Goal: Task Accomplishment & Management: Use online tool/utility

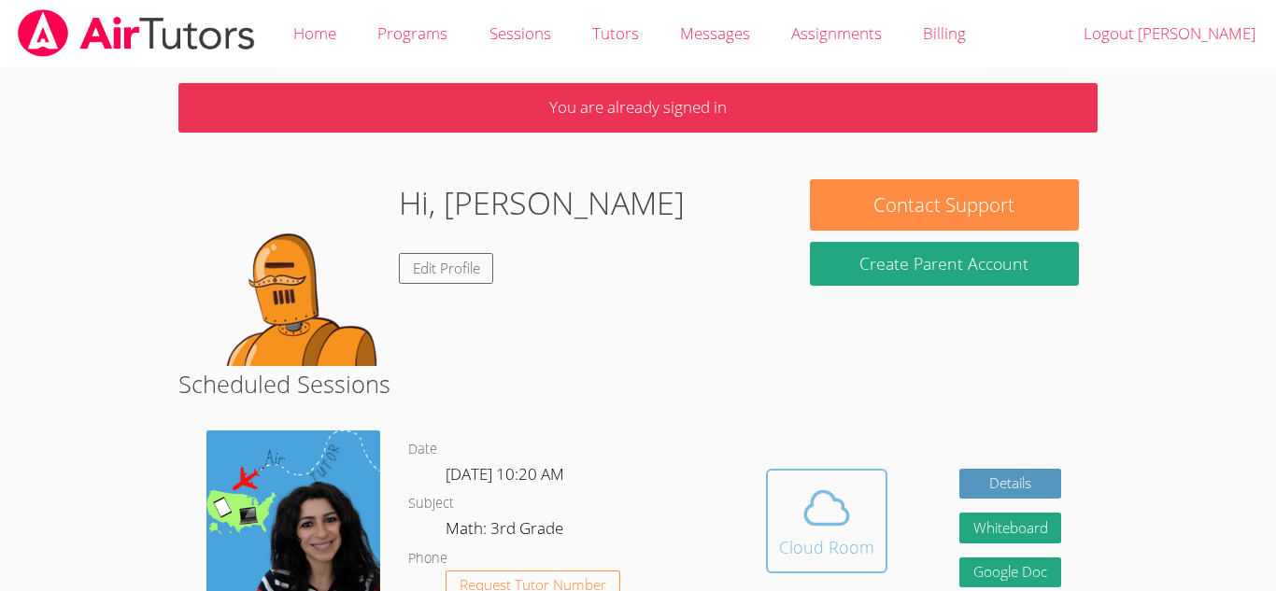
click at [827, 496] on icon at bounding box center [827, 508] width 52 height 52
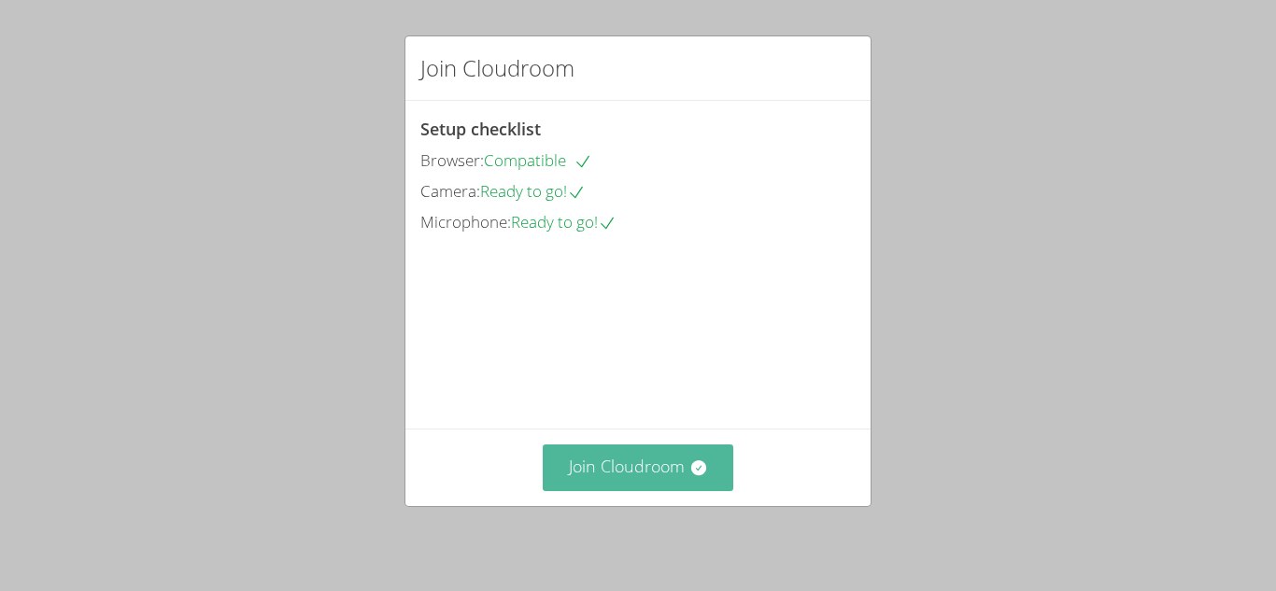
click at [672, 474] on button "Join Cloudroom" at bounding box center [638, 468] width 191 height 46
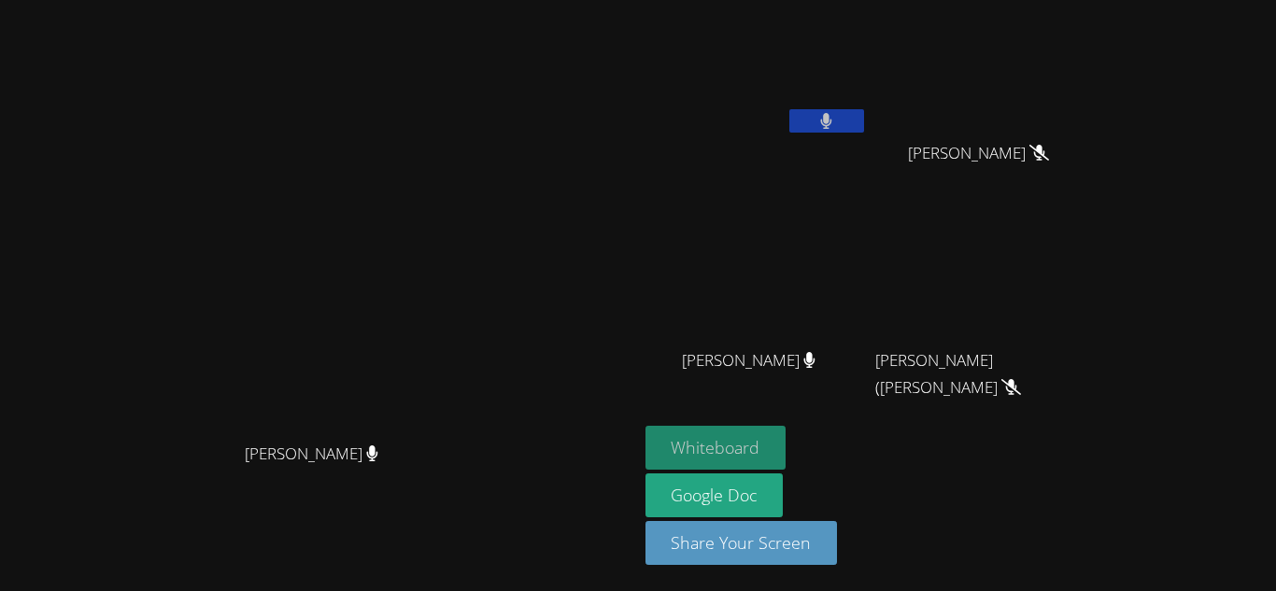
click at [787, 447] on button "Whiteboard" at bounding box center [715, 448] width 141 height 44
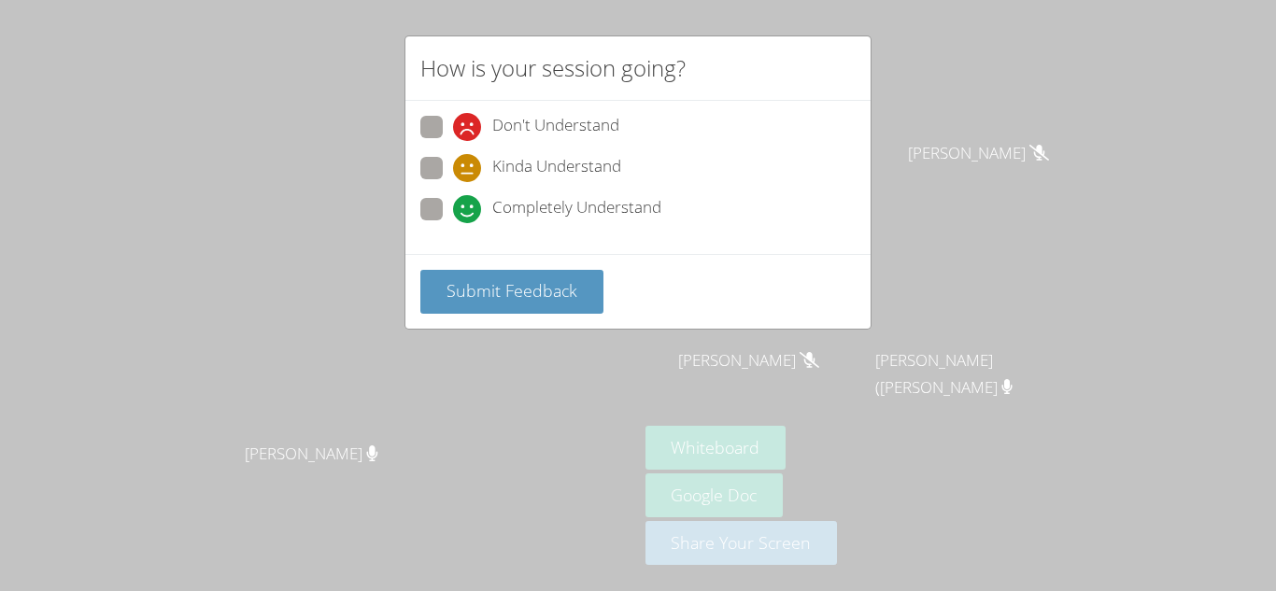
click at [448, 201] on label "Completely Understand" at bounding box center [540, 210] width 241 height 25
click at [453, 201] on input "Completely Understand" at bounding box center [461, 206] width 16 height 16
radio input "true"
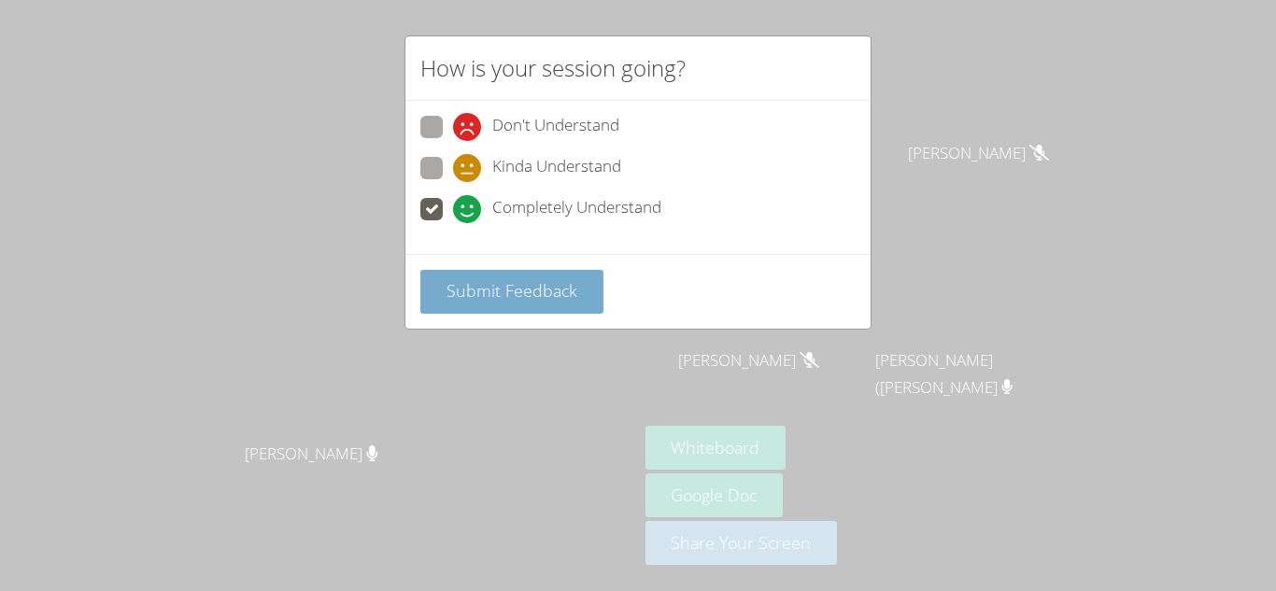
click at [519, 299] on span "Submit Feedback" at bounding box center [512, 290] width 131 height 22
